Goal: Transaction & Acquisition: Purchase product/service

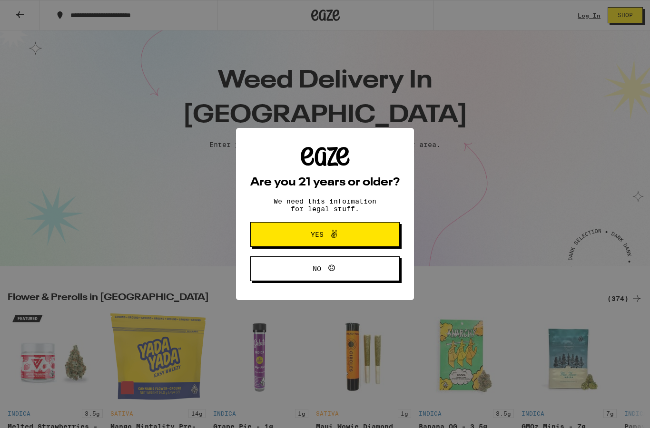
click at [273, 181] on h2 "Are you 21 years or older?" at bounding box center [324, 182] width 149 height 11
click at [286, 241] on button "Yes" at bounding box center [324, 234] width 149 height 25
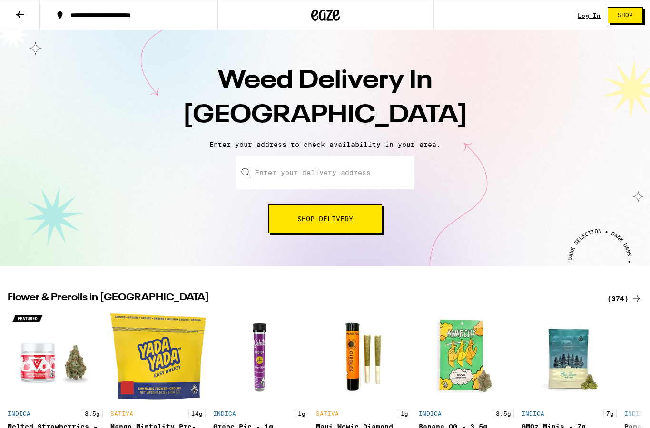
click at [584, 19] on link "Log In" at bounding box center [588, 15] width 23 height 6
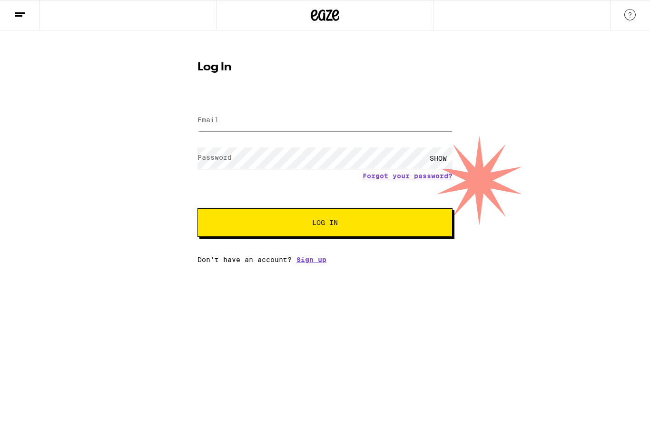
click at [286, 121] on input "Email" at bounding box center [324, 120] width 255 height 21
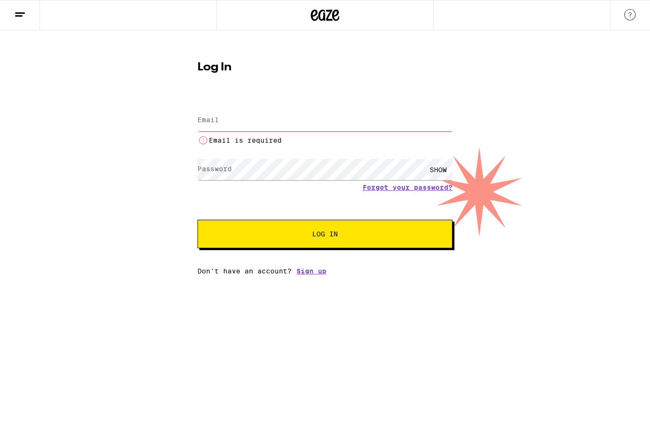
type input "[EMAIL_ADDRESS][DOMAIN_NAME]"
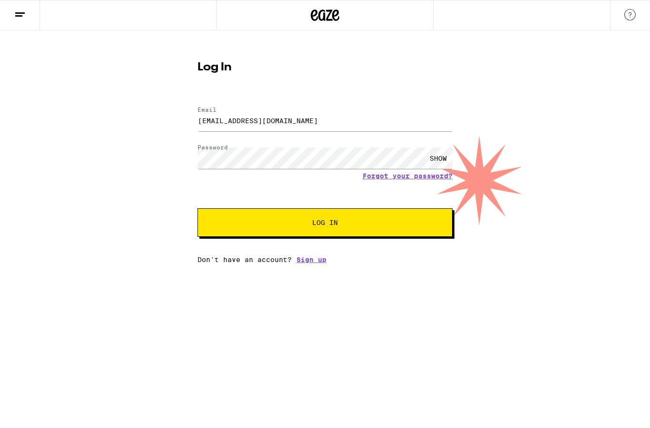
click at [329, 230] on button "Log In" at bounding box center [324, 222] width 255 height 29
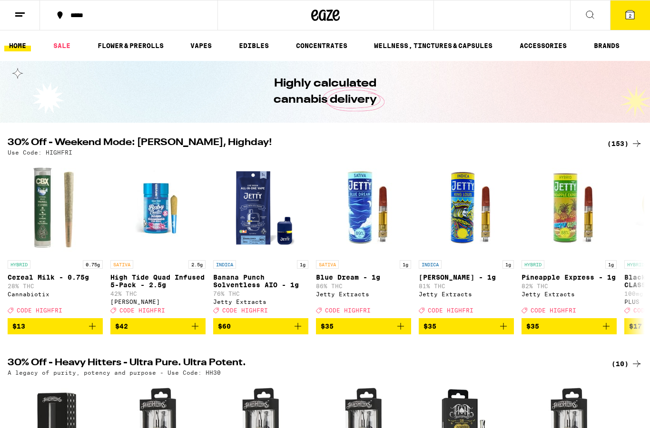
click at [589, 13] on icon at bounding box center [589, 14] width 11 height 11
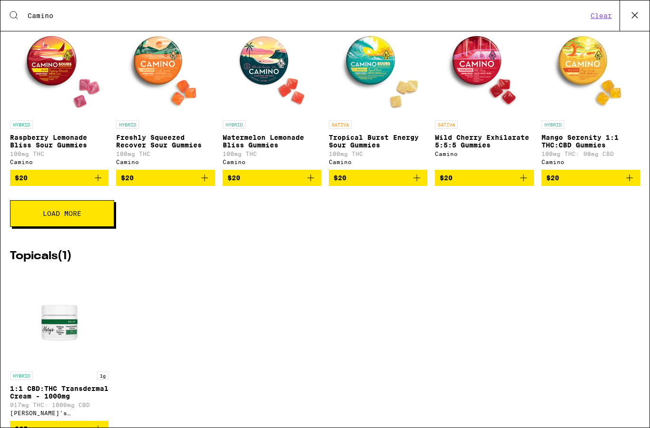
scroll to position [352, 0]
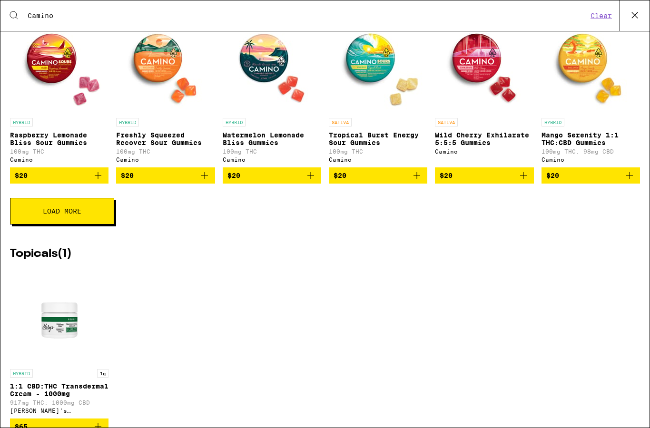
type input "Camino"
click at [73, 225] on button "Load More" at bounding box center [62, 211] width 104 height 27
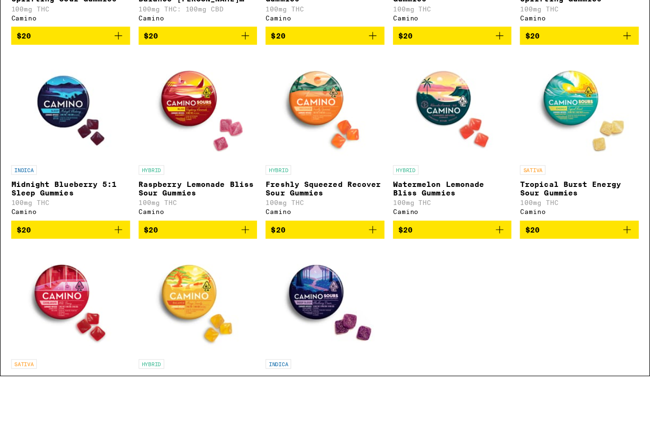
scroll to position [292, 0]
